Goal: Navigation & Orientation: Find specific page/section

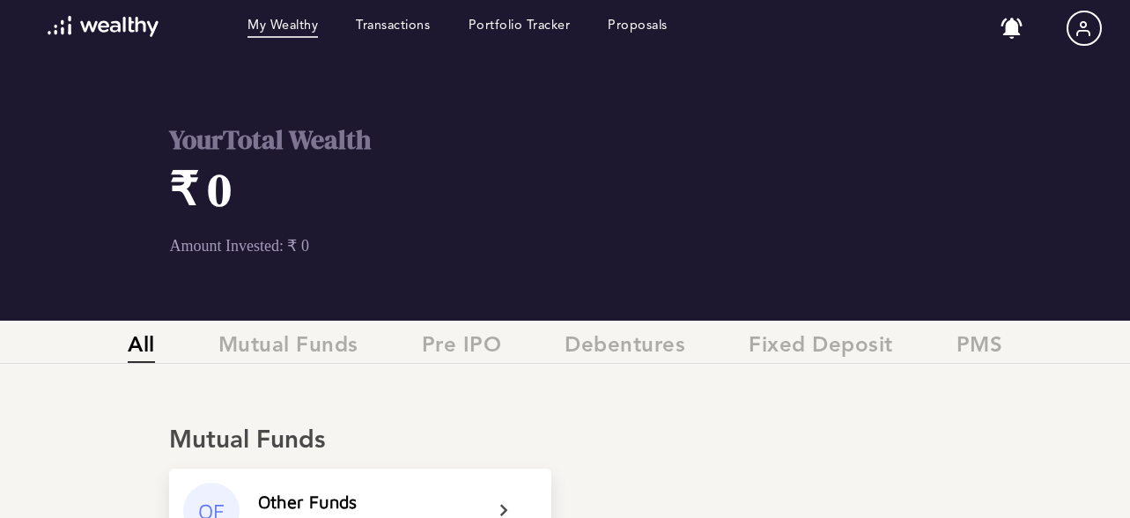
scroll to position [269, 0]
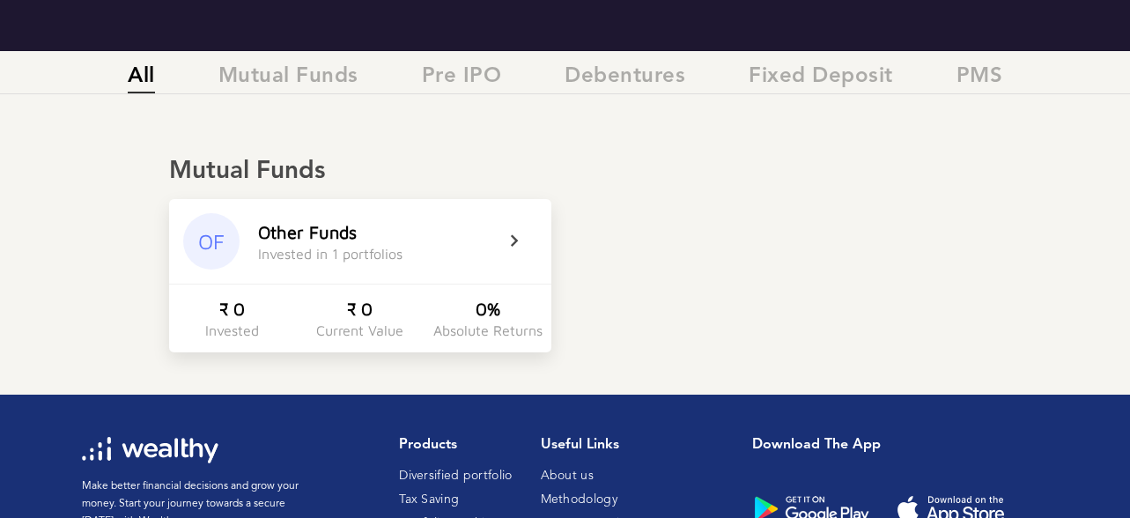
click at [525, 242] on icon at bounding box center [526, 241] width 44 height 21
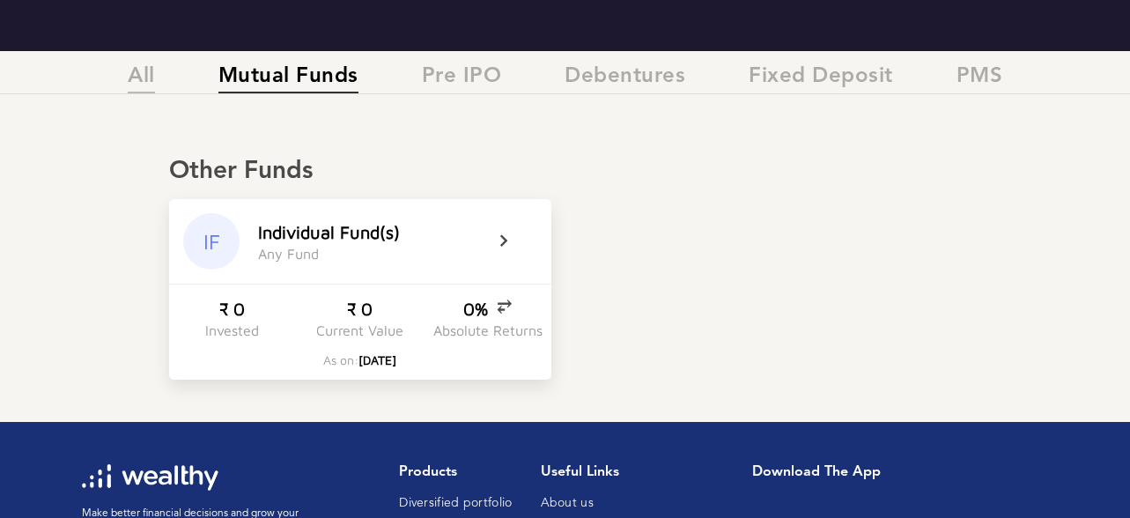
click at [146, 79] on span "All" at bounding box center [141, 78] width 27 height 29
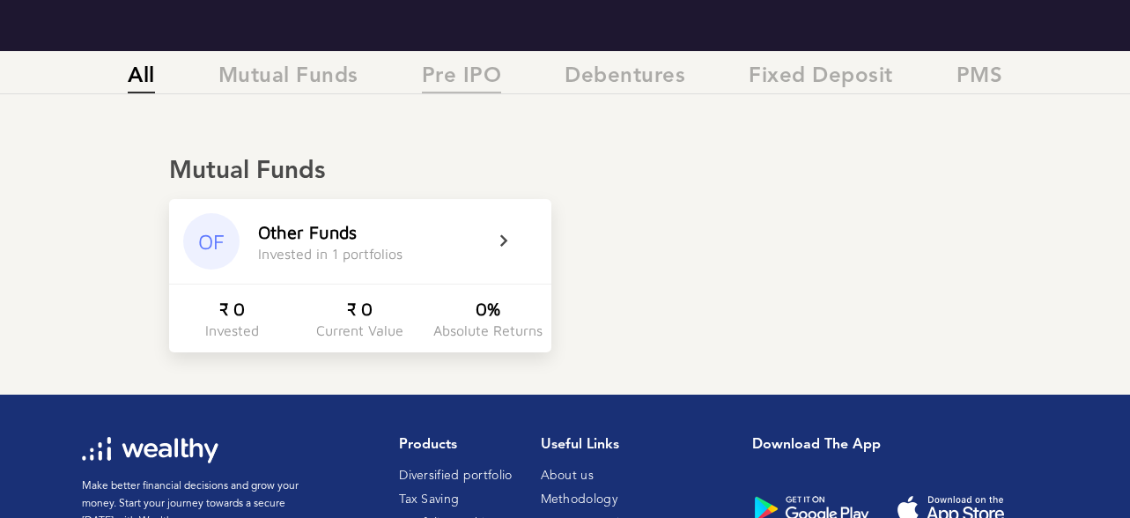
click at [438, 85] on span "Pre IPO" at bounding box center [462, 78] width 80 height 29
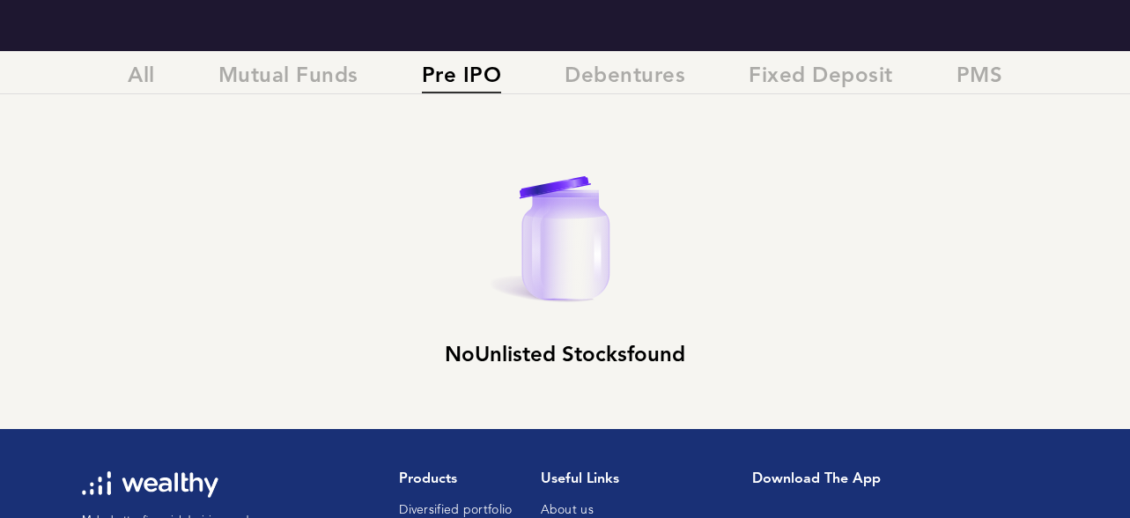
scroll to position [245, 0]
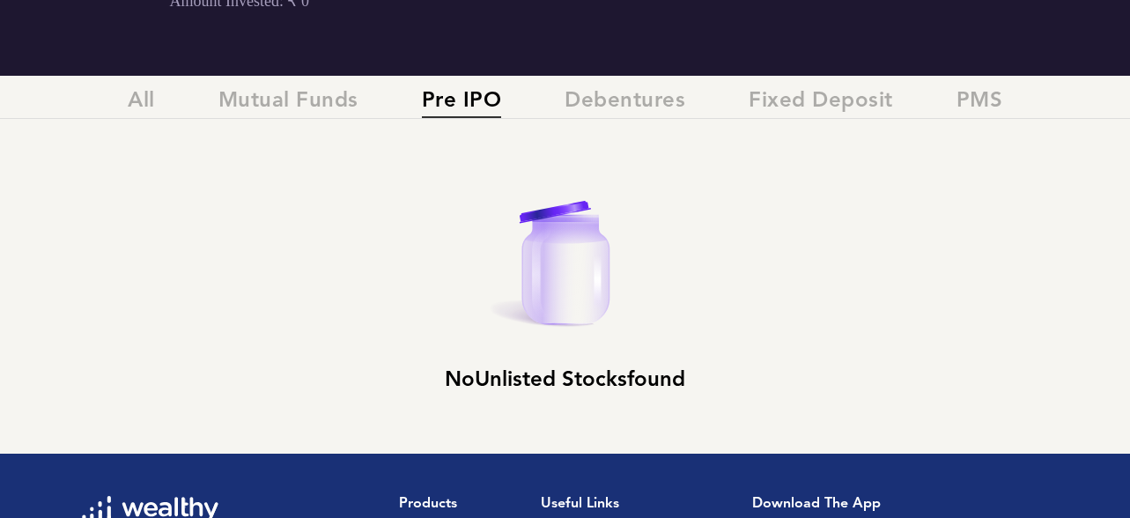
click at [607, 85] on div "All Mutual Funds Pre IPO Debentures Fixed Deposit PMS" at bounding box center [565, 104] width 1130 height 56
click at [601, 101] on span "Debentures" at bounding box center [624, 103] width 121 height 29
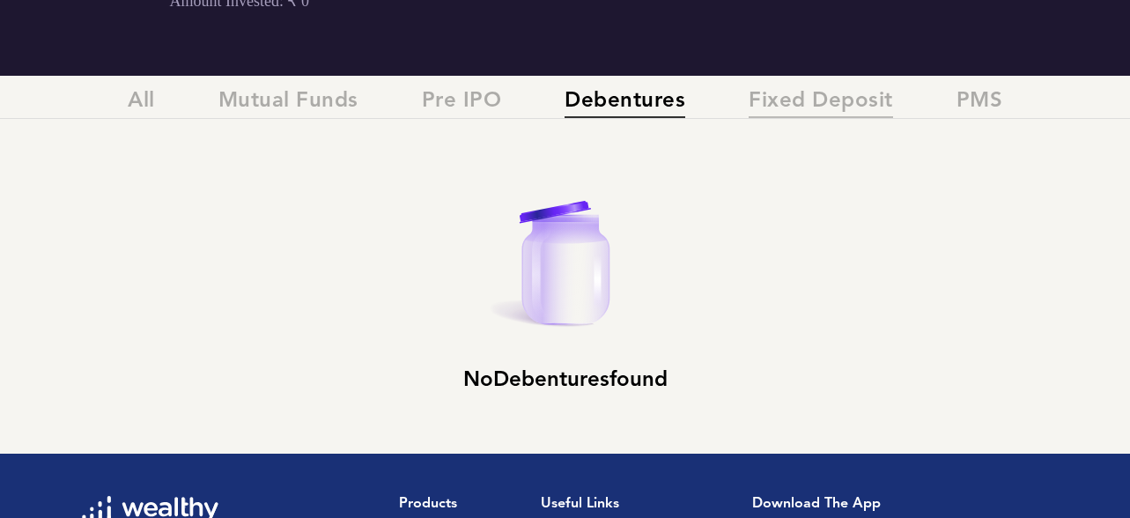
click at [814, 103] on span "Fixed Deposit" at bounding box center [820, 103] width 144 height 29
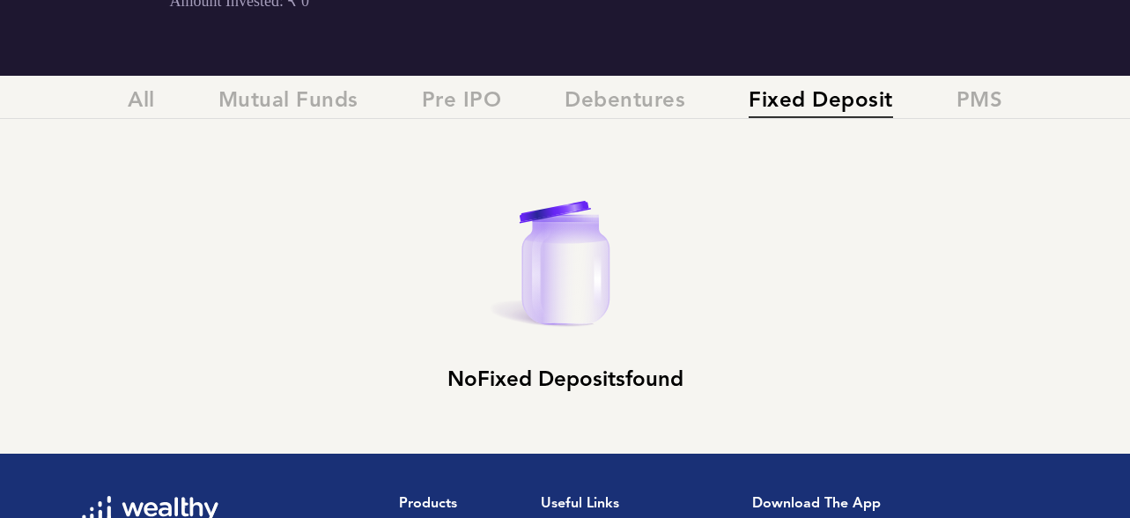
click at [949, 103] on div "All Mutual Funds Pre IPO Debentures Fixed Deposit PMS" at bounding box center [565, 104] width 1130 height 30
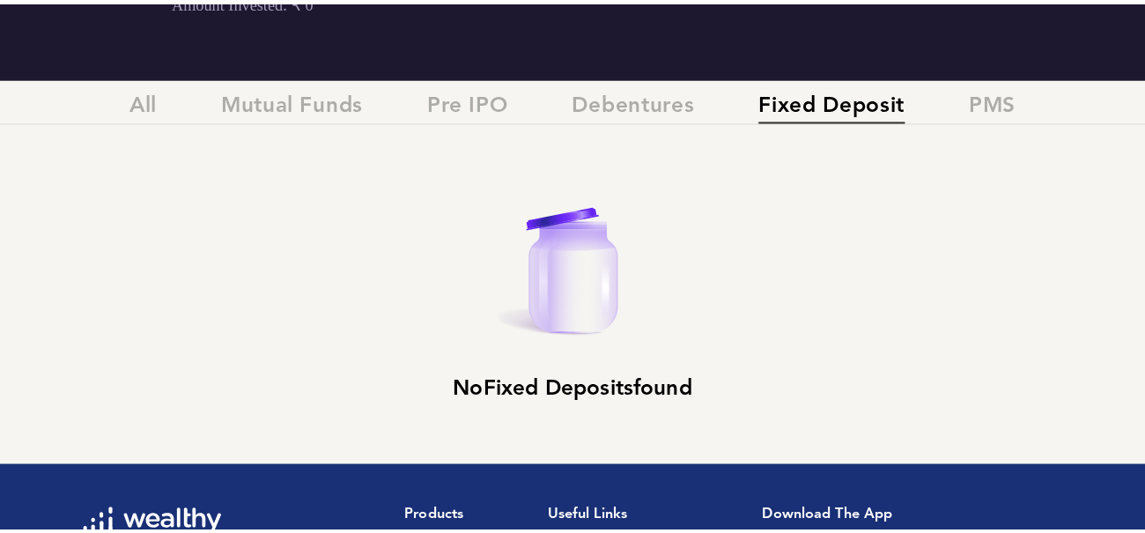
scroll to position [0, 0]
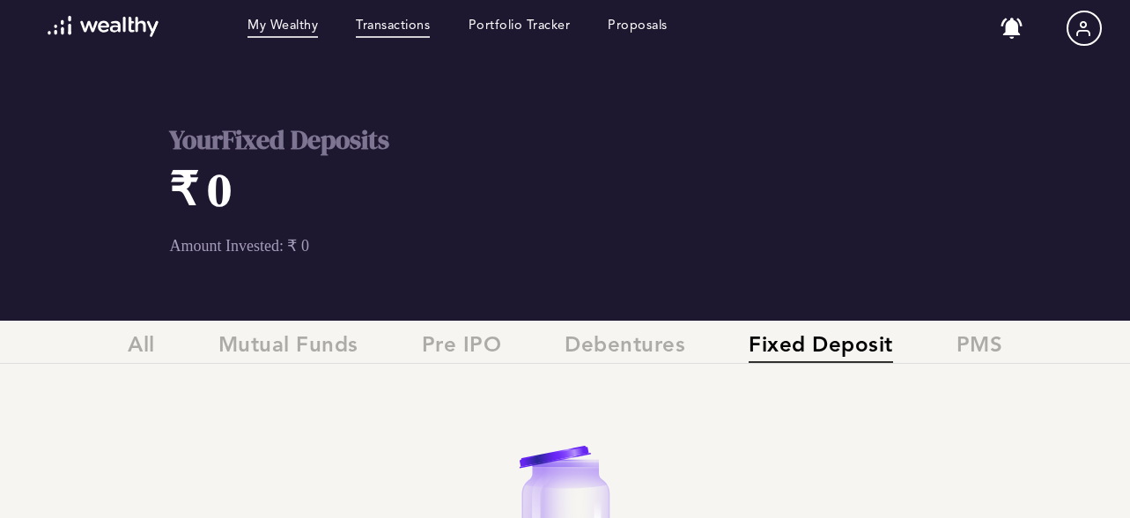
click at [417, 27] on link "Transactions" at bounding box center [393, 27] width 74 height 19
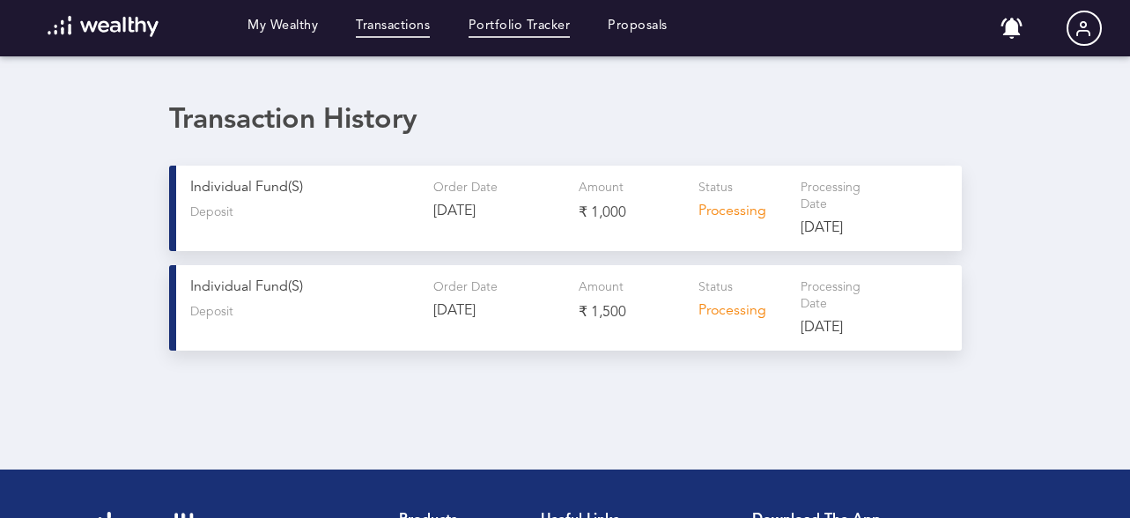
click at [511, 25] on link "Portfolio Tracker" at bounding box center [519, 27] width 102 height 19
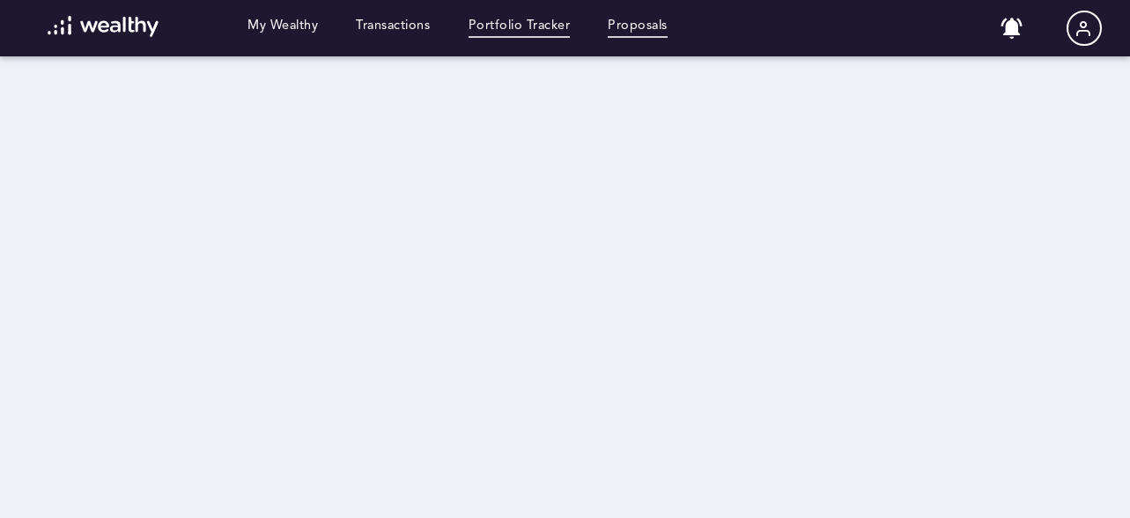
click at [618, 33] on link "Proposals" at bounding box center [638, 27] width 60 height 19
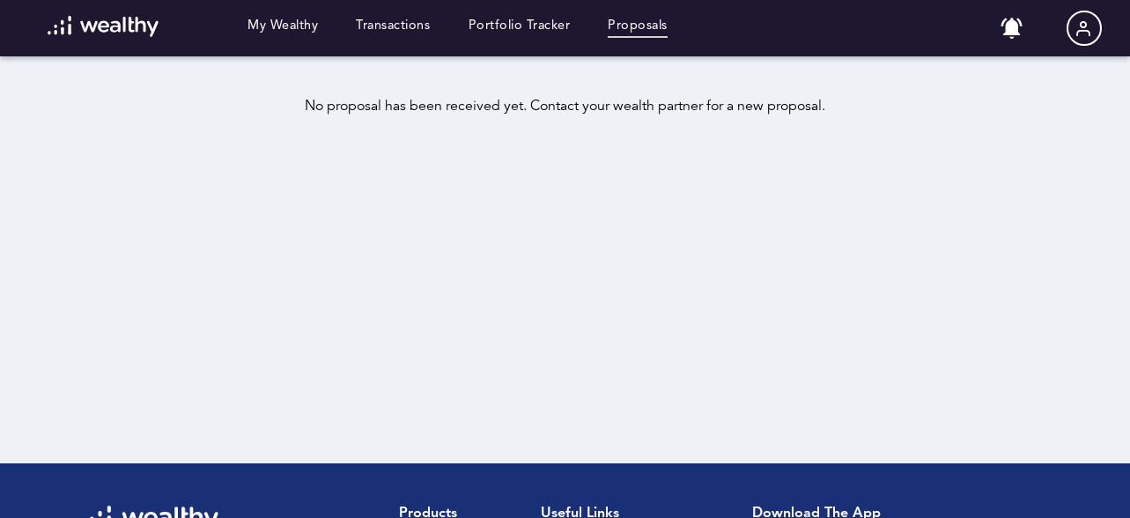
click at [640, 21] on link "Proposals" at bounding box center [638, 27] width 60 height 19
click at [571, 27] on div "My Wealthy Transactions Portfolio Tracker Proposals" at bounding box center [357, 28] width 658 height 25
click at [557, 28] on link "Portfolio Tracker" at bounding box center [519, 27] width 102 height 19
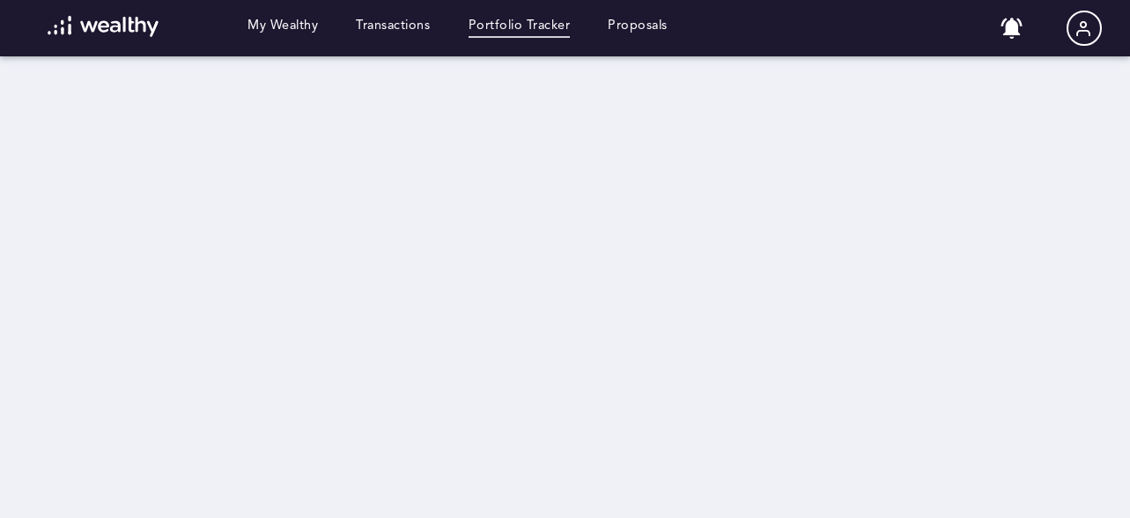
click at [94, 28] on img at bounding box center [104, 26] width 112 height 21
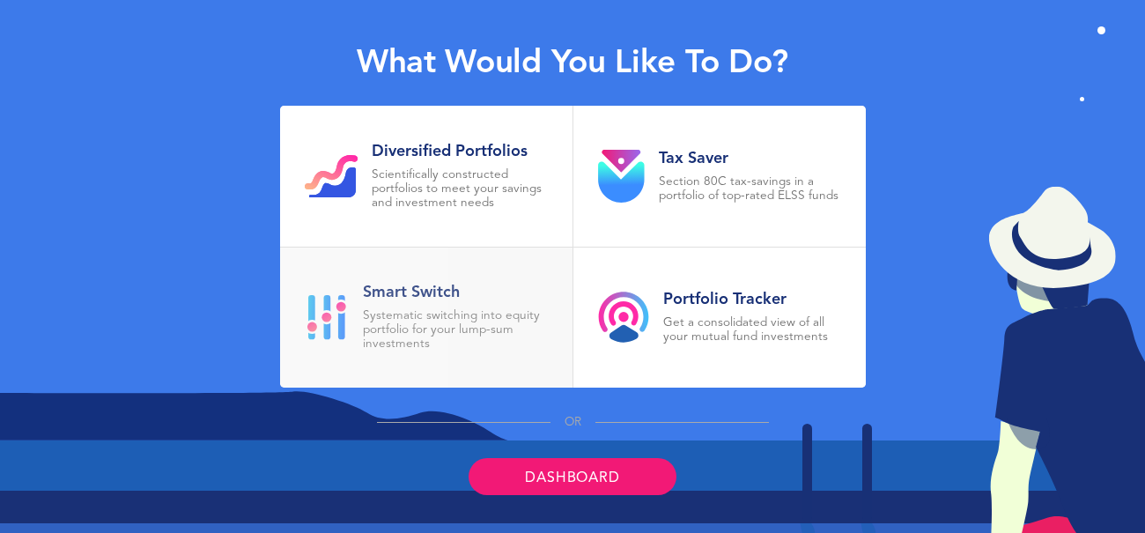
click at [365, 304] on div "Smart Switch Systematic switching into equity portfolio for your lump-sum inves…" at bounding box center [455, 317] width 185 height 69
